Goal: Task Accomplishment & Management: Manage account settings

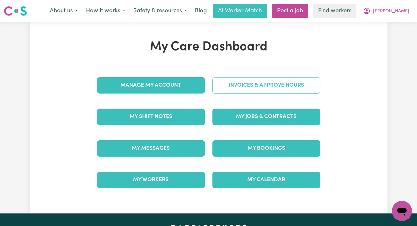
click at [269, 84] on link "Invoices & Approve Hours" at bounding box center [266, 85] width 108 height 16
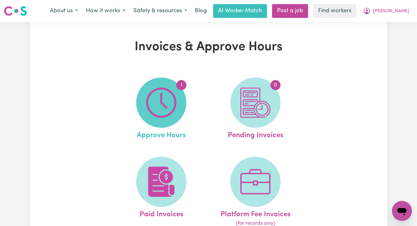
click at [170, 97] on img at bounding box center [161, 102] width 30 height 30
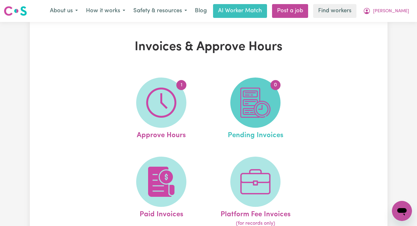
click at [249, 94] on img at bounding box center [255, 102] width 30 height 30
